Goal: Task Accomplishment & Management: Manage account settings

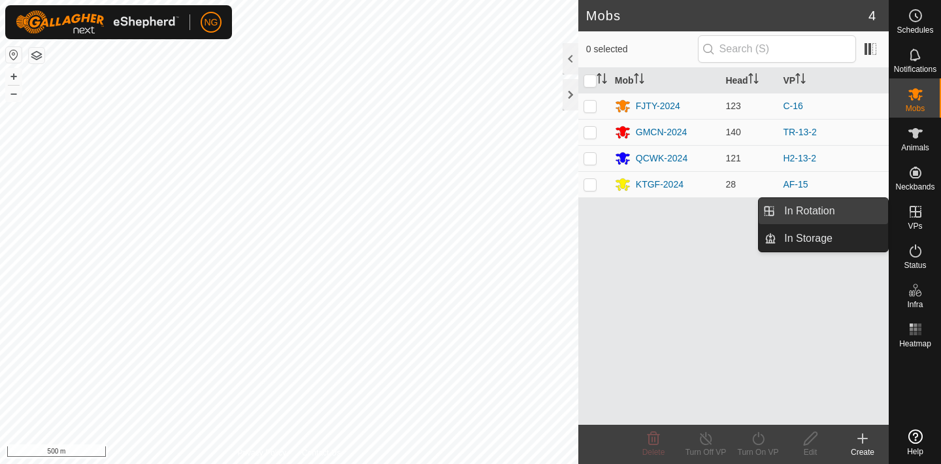
click at [872, 206] on link "In Rotation" at bounding box center [832, 211] width 112 height 26
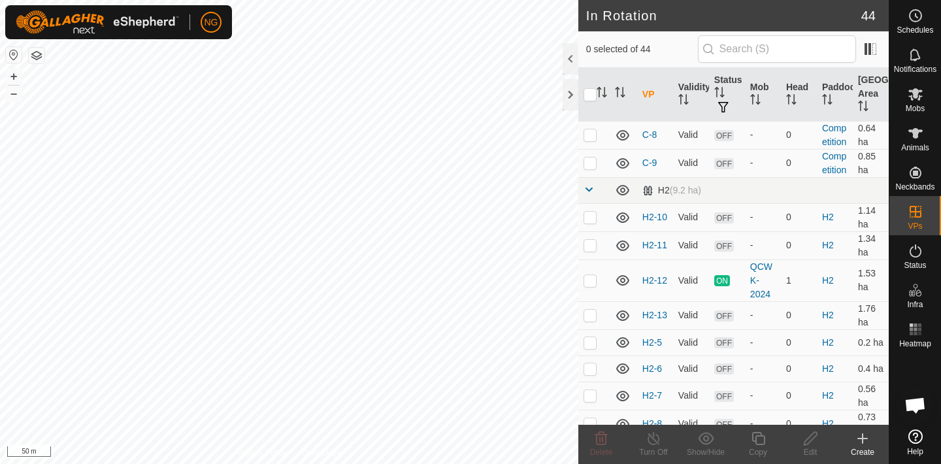
scroll to position [851, 0]
click at [591, 313] on p-checkbox at bounding box center [589, 313] width 13 height 10
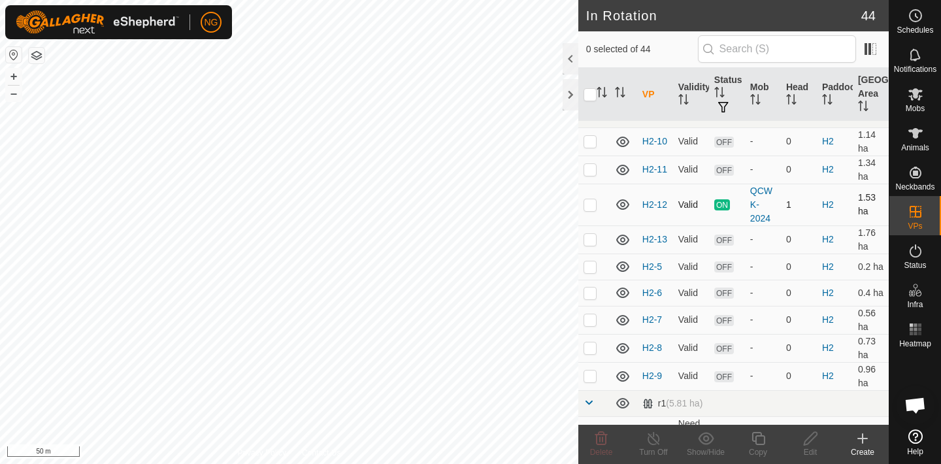
scroll to position [919, 0]
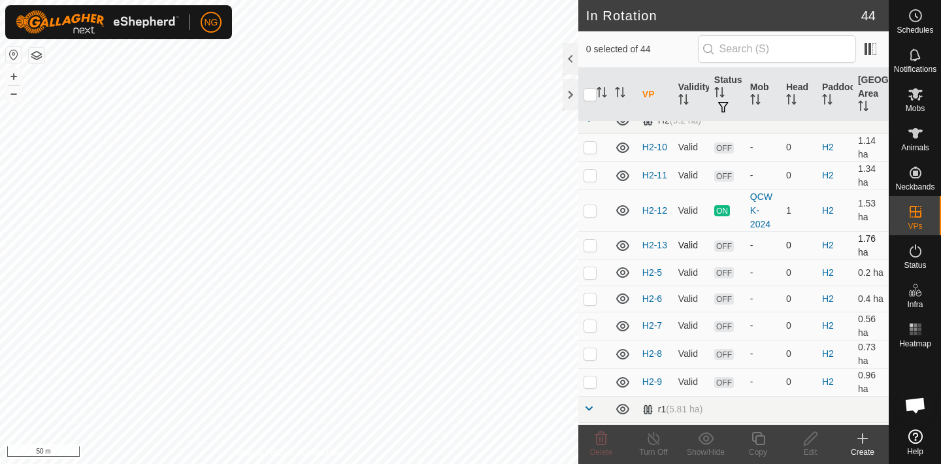
click at [589, 242] on p-checkbox at bounding box center [589, 245] width 13 height 10
checkbox input "true"
click at [756, 441] on icon at bounding box center [758, 439] width 16 height 16
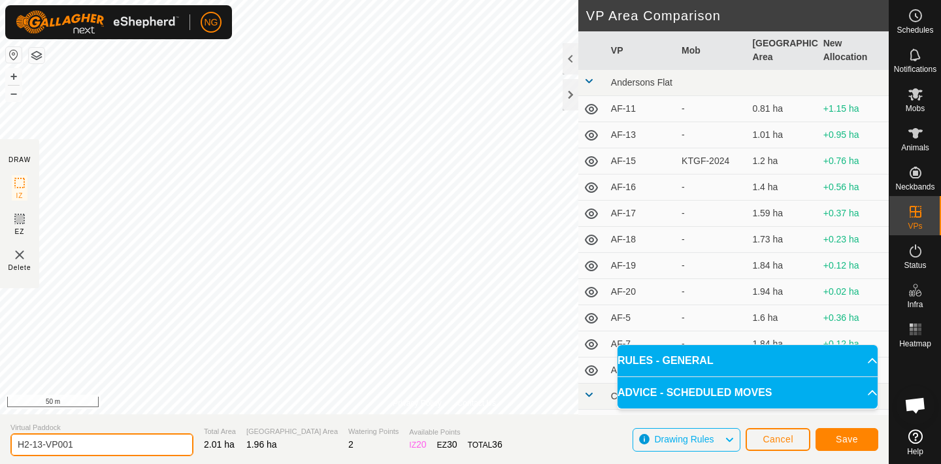
click at [83, 445] on input "H2-13-VP001" at bounding box center [101, 444] width 183 height 23
type input "H2-17"
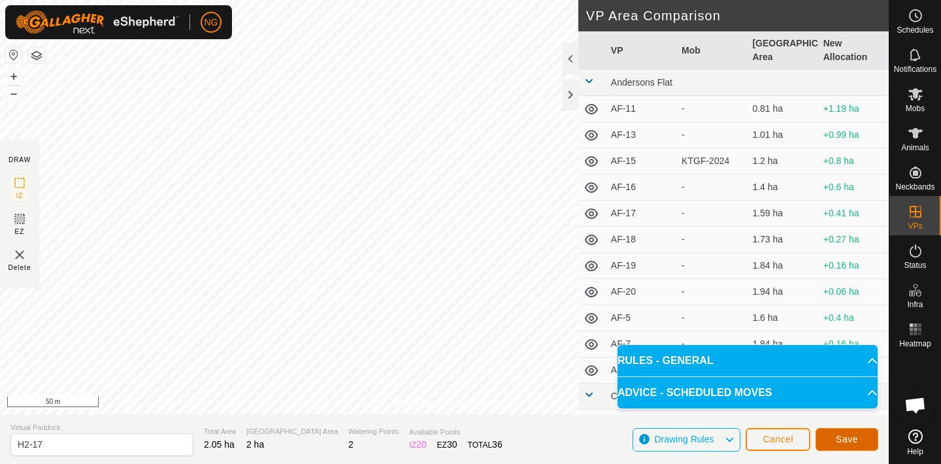
click at [855, 436] on span "Save" at bounding box center [847, 439] width 22 height 10
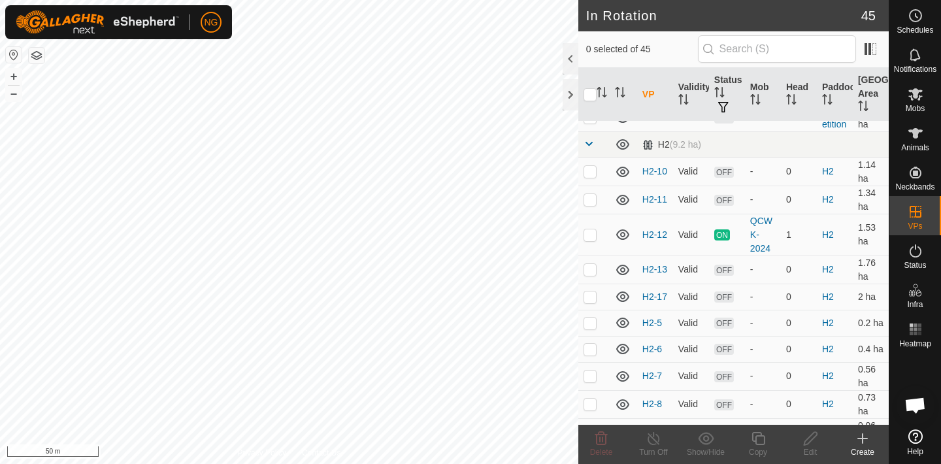
scroll to position [896, 0]
click at [586, 297] on p-checkbox at bounding box center [589, 296] width 13 height 10
checkbox input "true"
click at [758, 439] on icon at bounding box center [758, 439] width 16 height 16
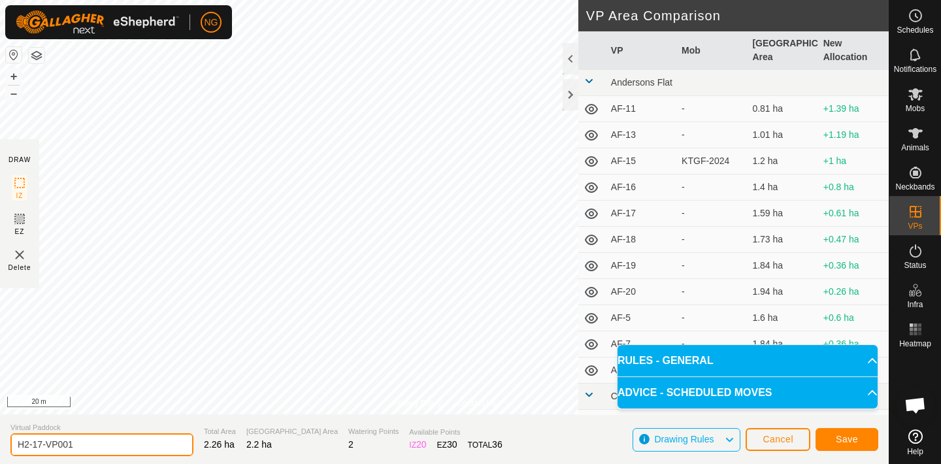
click at [84, 443] on input "H2-17-VP001" at bounding box center [101, 444] width 183 height 23
type input "H2-18"
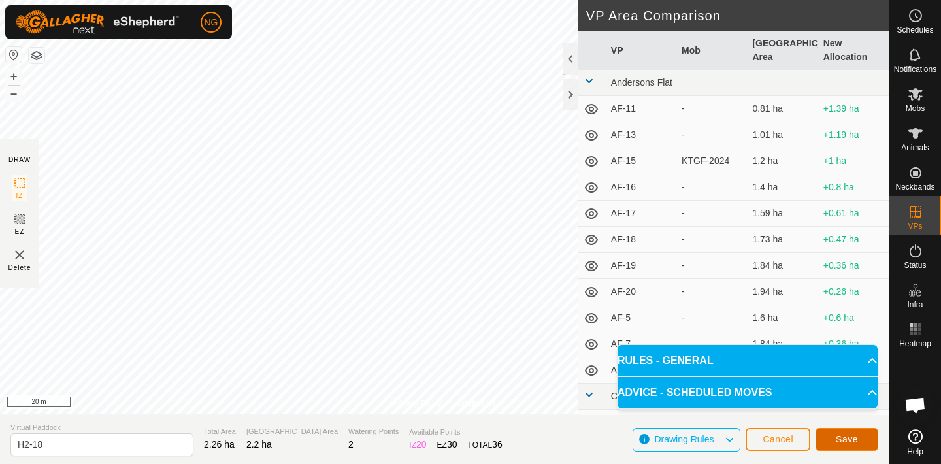
click at [845, 438] on span "Save" at bounding box center [847, 439] width 22 height 10
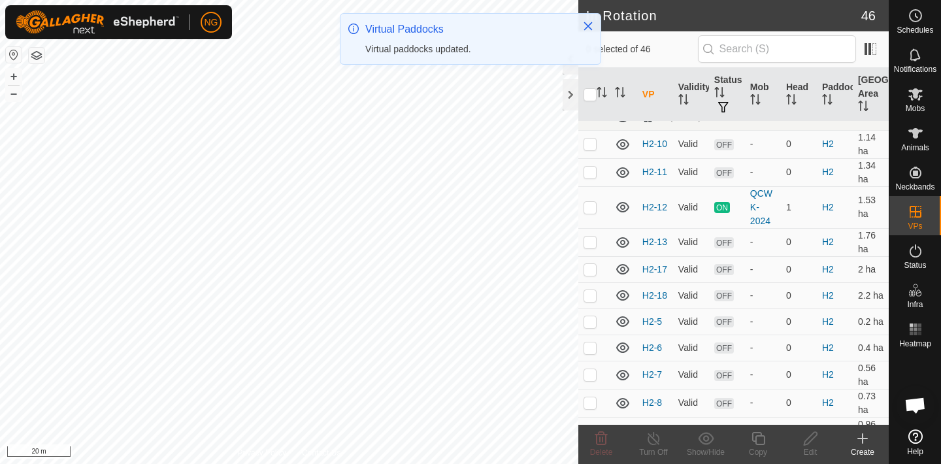
scroll to position [925, 0]
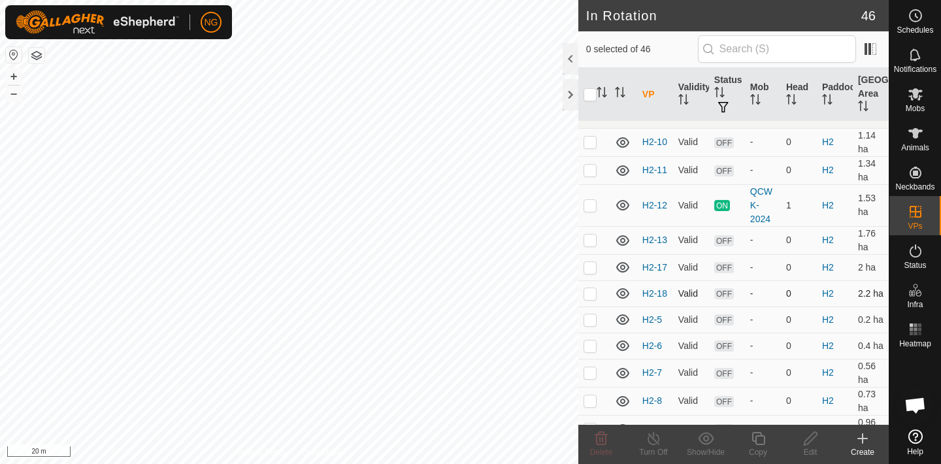
click at [589, 293] on p-checkbox at bounding box center [589, 293] width 13 height 10
checkbox input "true"
click at [757, 438] on icon at bounding box center [758, 439] width 16 height 16
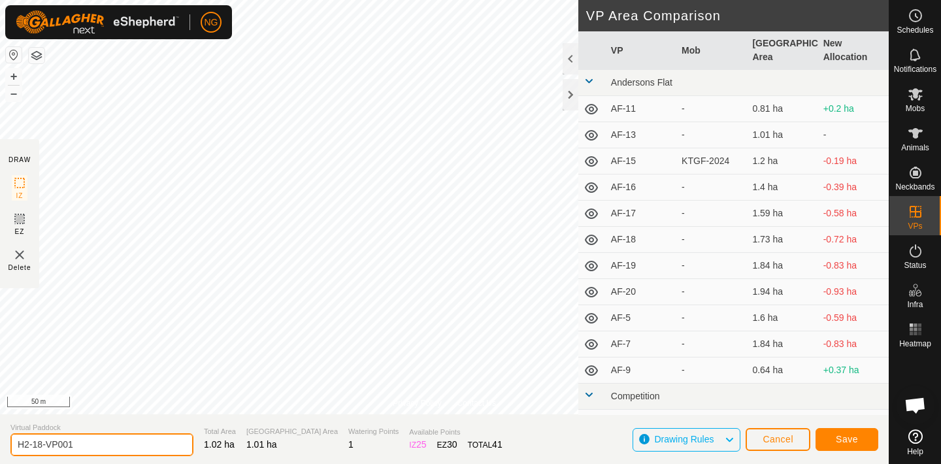
click at [88, 444] on input "H2-18-VP001" at bounding box center [101, 444] width 183 height 23
type input "H2-19"
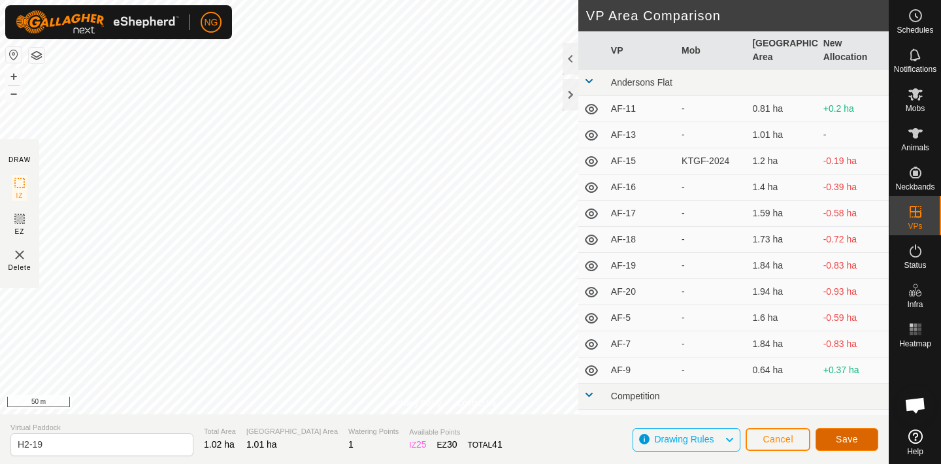
click at [836, 436] on span "Save" at bounding box center [847, 439] width 22 height 10
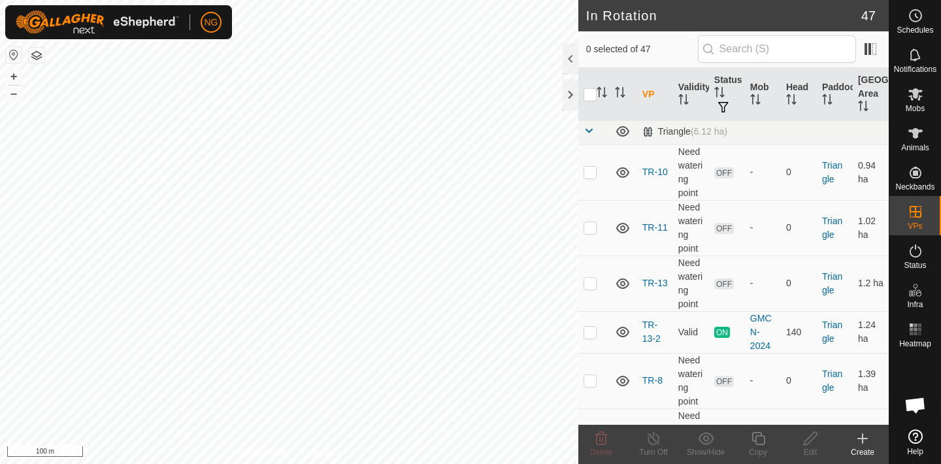
scroll to position [1401, 0]
click at [586, 171] on p-checkbox at bounding box center [589, 171] width 13 height 10
checkbox input "true"
click at [589, 226] on p-checkbox at bounding box center [589, 226] width 13 height 10
checkbox input "true"
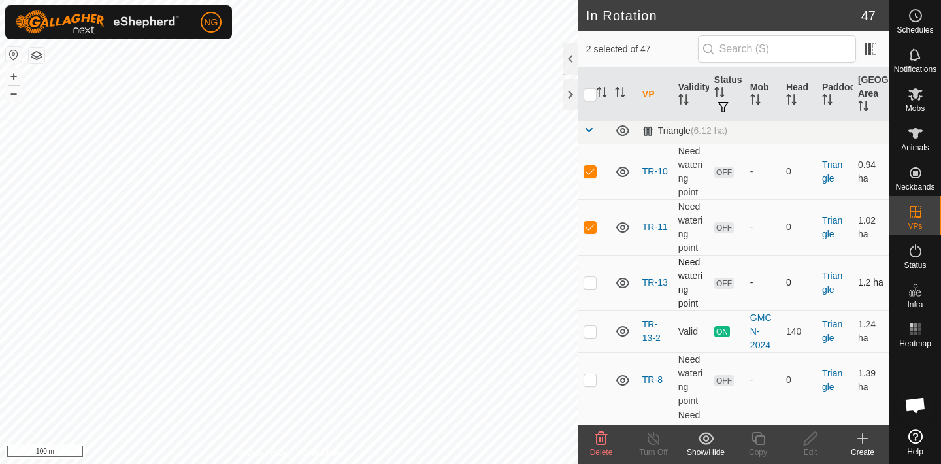
click at [589, 281] on p-checkbox at bounding box center [589, 282] width 13 height 10
checkbox input "true"
click at [590, 378] on p-checkbox at bounding box center [589, 379] width 13 height 10
checkbox input "true"
click at [601, 436] on icon at bounding box center [601, 439] width 16 height 16
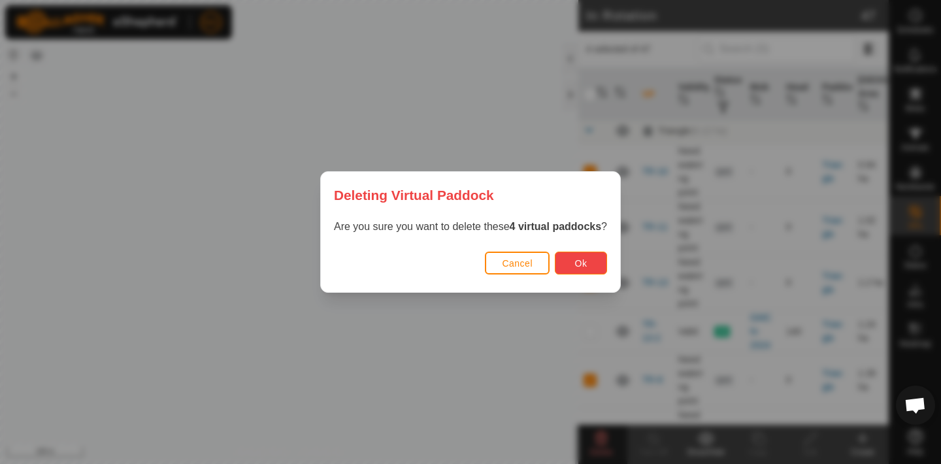
click at [589, 265] on button "Ok" at bounding box center [581, 263] width 52 height 23
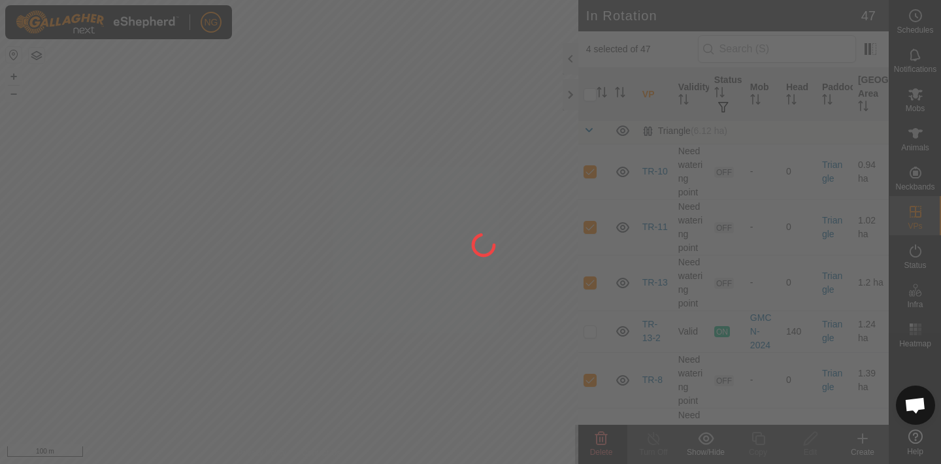
checkbox input "false"
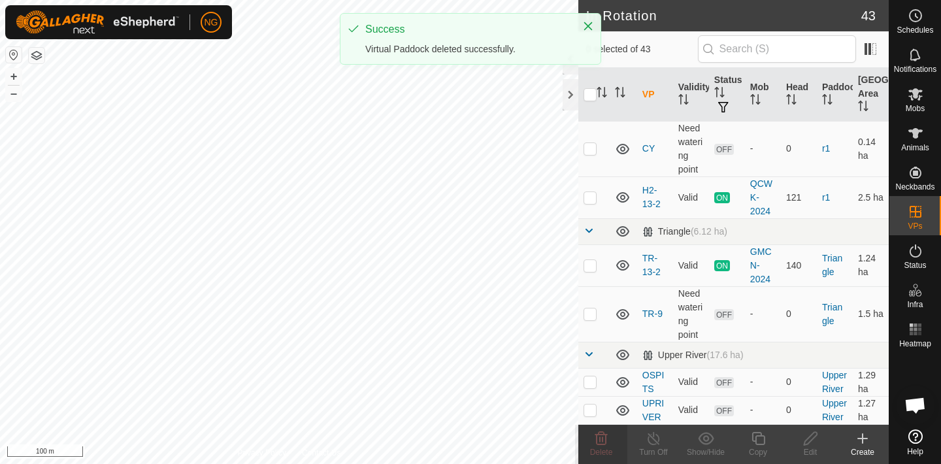
scroll to position [1300, 0]
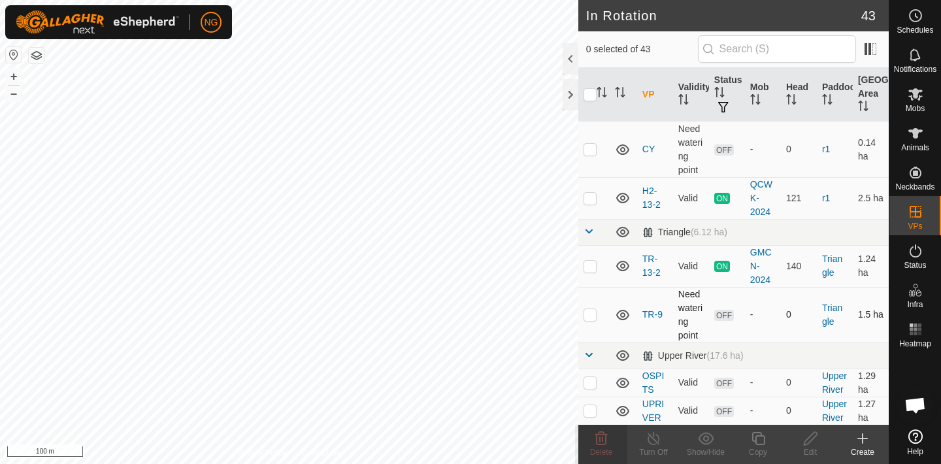
click at [587, 315] on p-checkbox at bounding box center [589, 314] width 13 height 10
click at [602, 436] on icon at bounding box center [601, 438] width 12 height 13
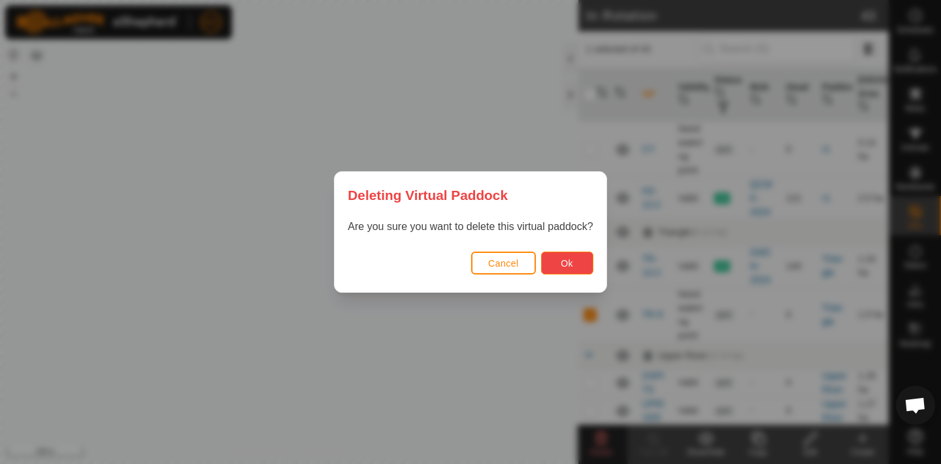
click at [569, 263] on span "Ok" at bounding box center [567, 263] width 12 height 10
checkbox input "false"
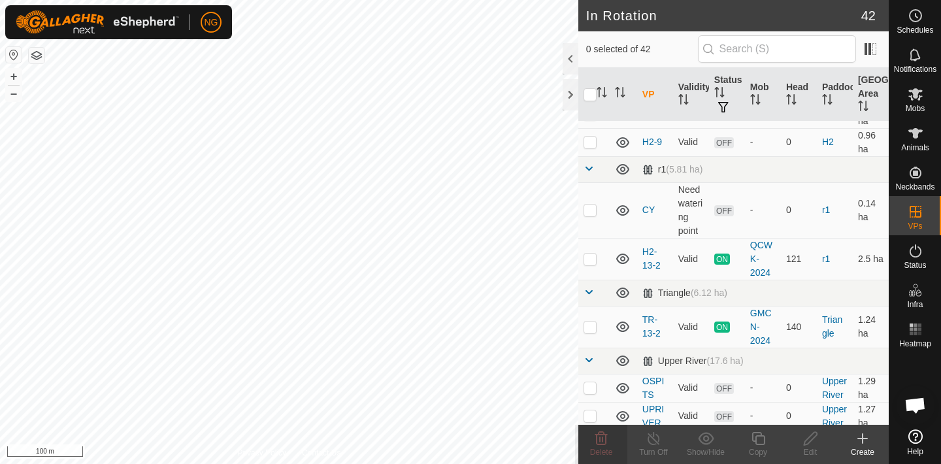
scroll to position [1245, 0]
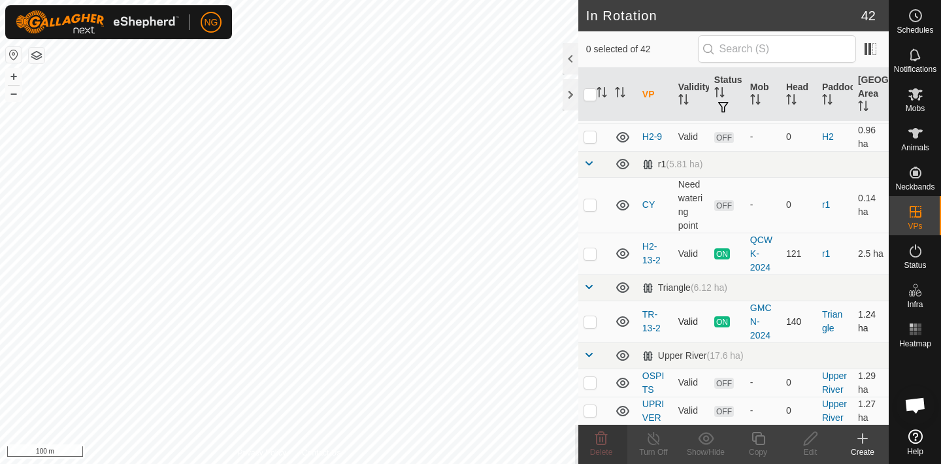
click at [589, 320] on p-checkbox at bounding box center [589, 321] width 13 height 10
checkbox input "true"
click at [757, 436] on icon at bounding box center [758, 439] width 16 height 16
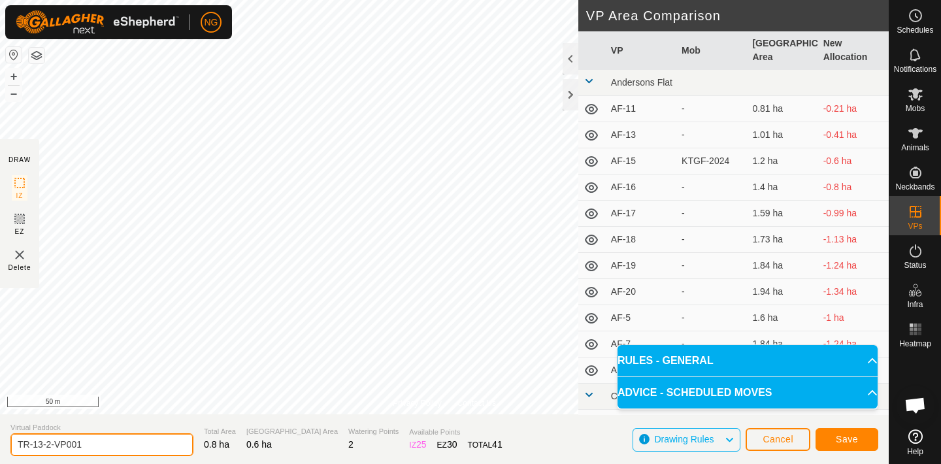
click at [97, 446] on input "TR-13-2-VP001" at bounding box center [101, 444] width 183 height 23
type input "T"
type input "H-17"
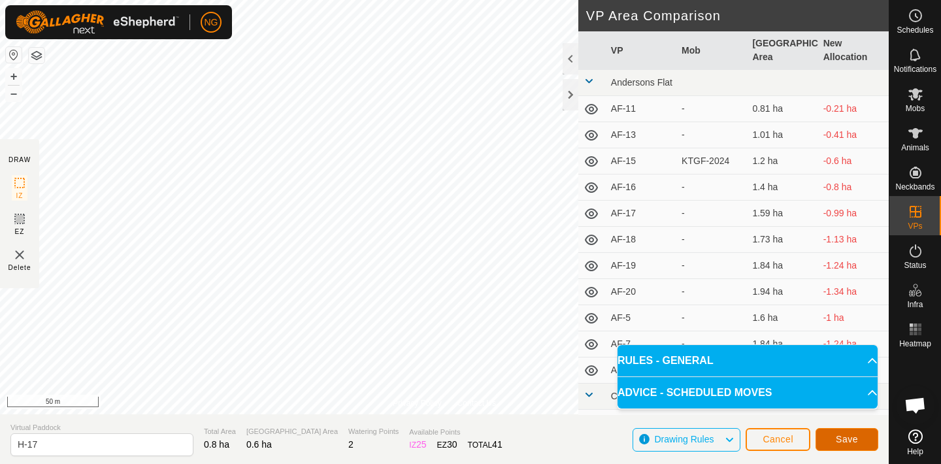
click at [854, 439] on span "Save" at bounding box center [847, 439] width 22 height 10
